Goal: Information Seeking & Learning: Learn about a topic

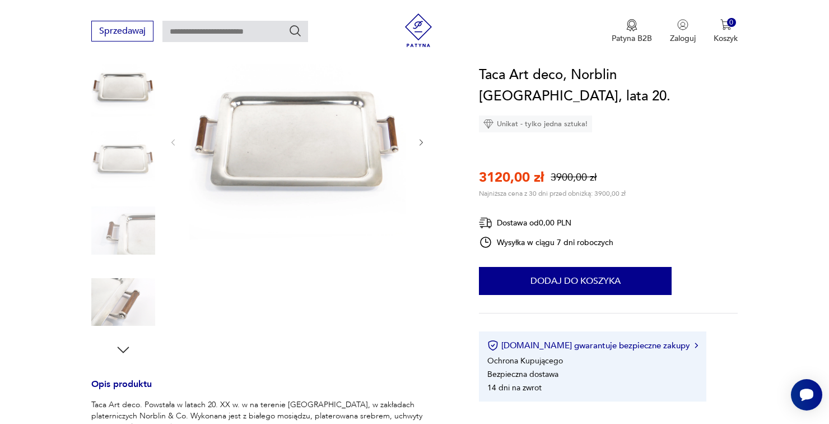
scroll to position [159, 0]
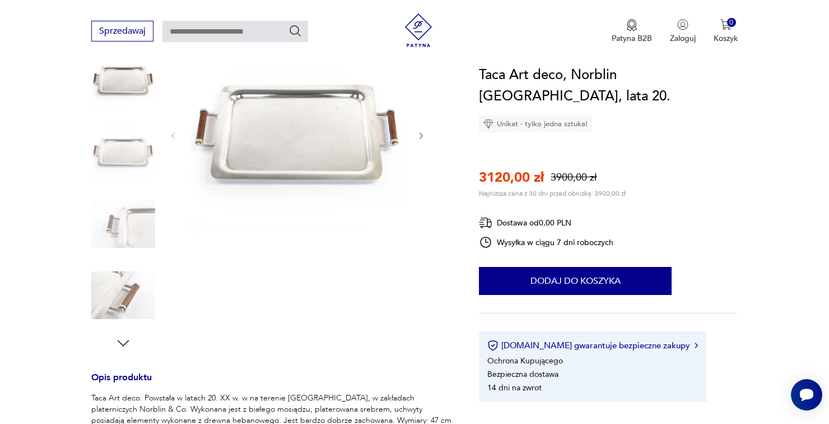
click at [386, 142] on img at bounding box center [297, 134] width 216 height 216
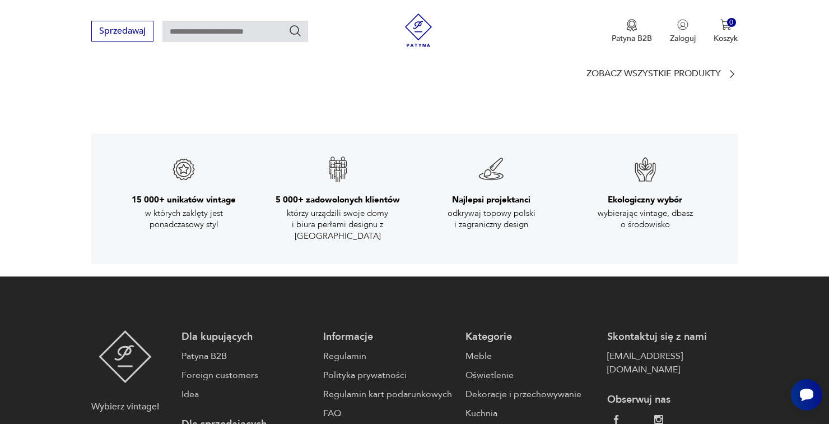
scroll to position [1778, 0]
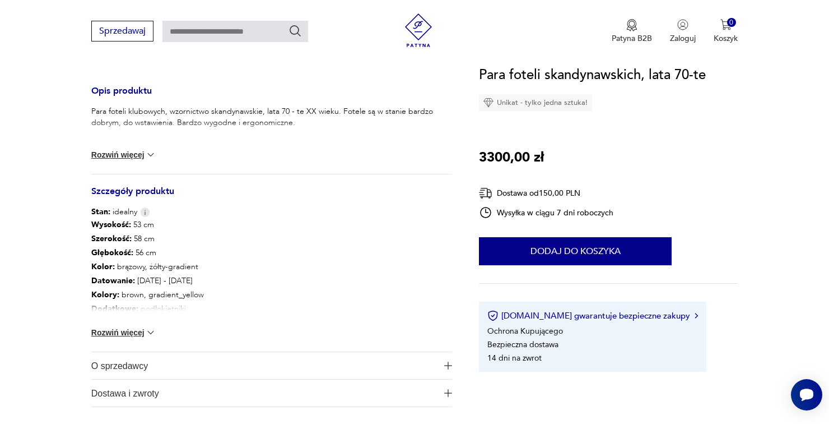
scroll to position [518, 0]
